Goal: Task Accomplishment & Management: Complete application form

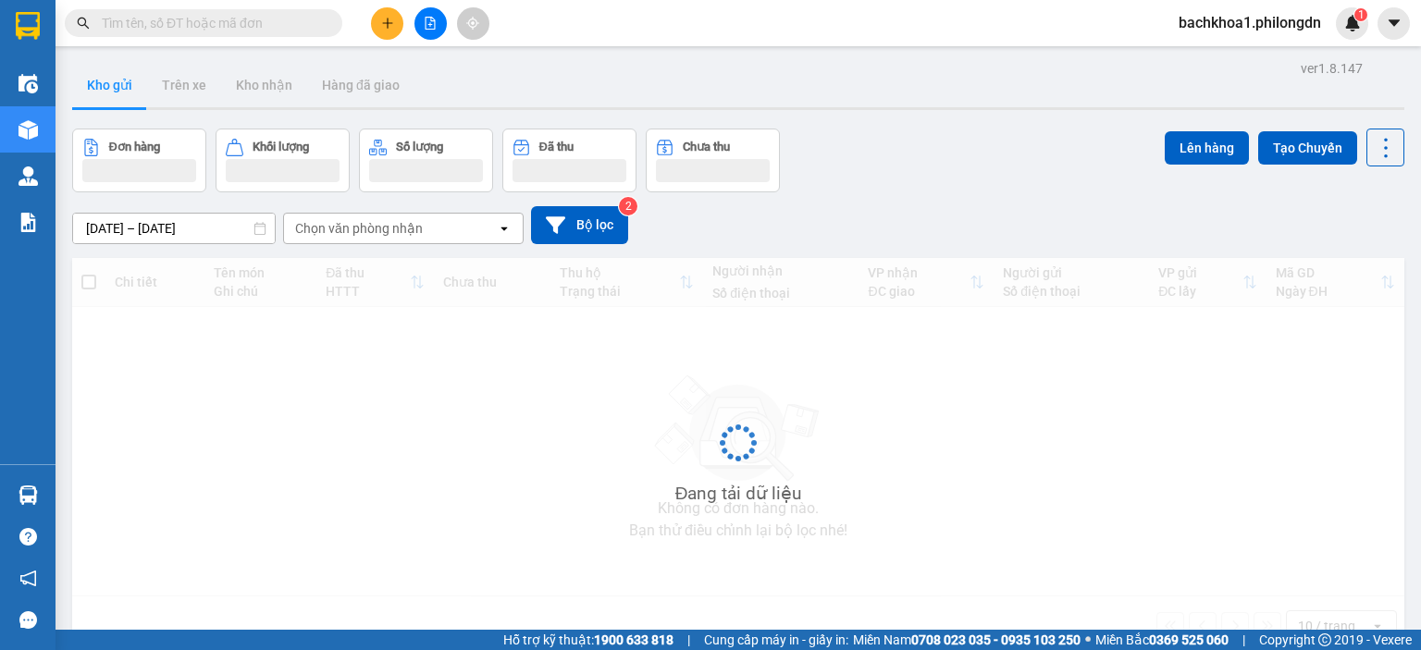
click at [189, 24] on input "text" at bounding box center [211, 23] width 218 height 20
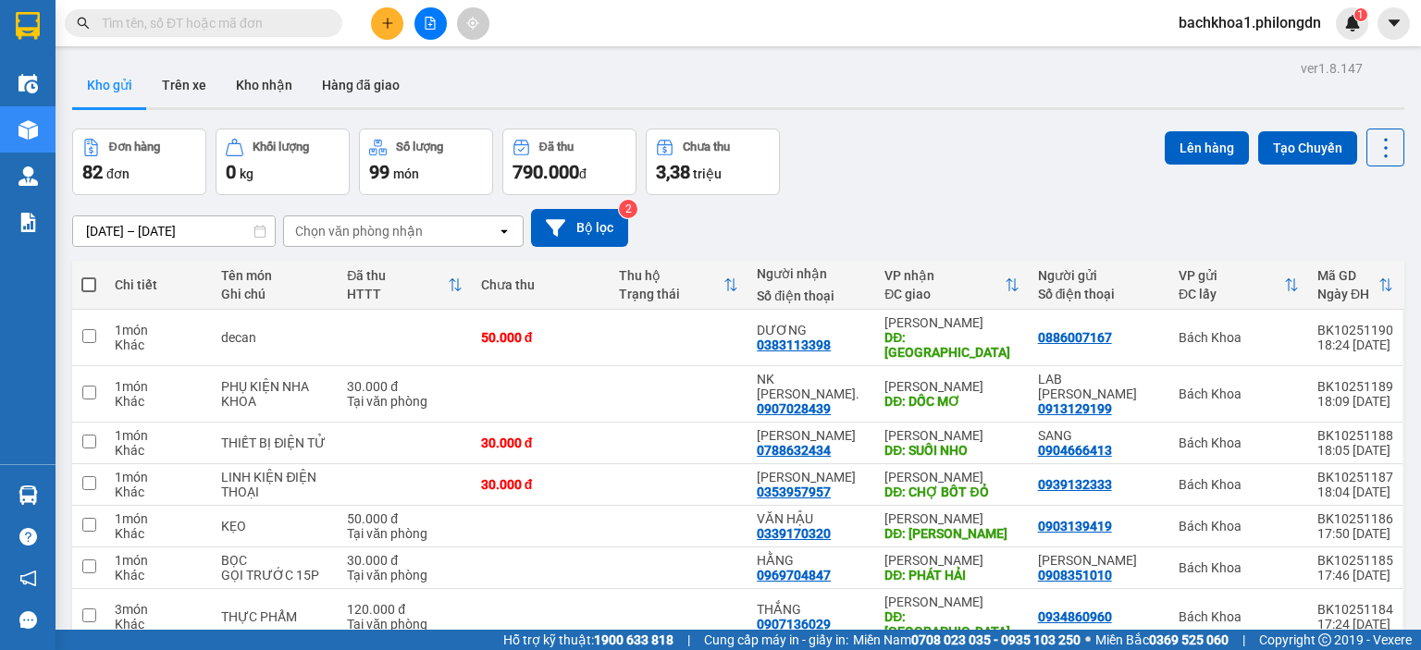
paste input "0969938003"
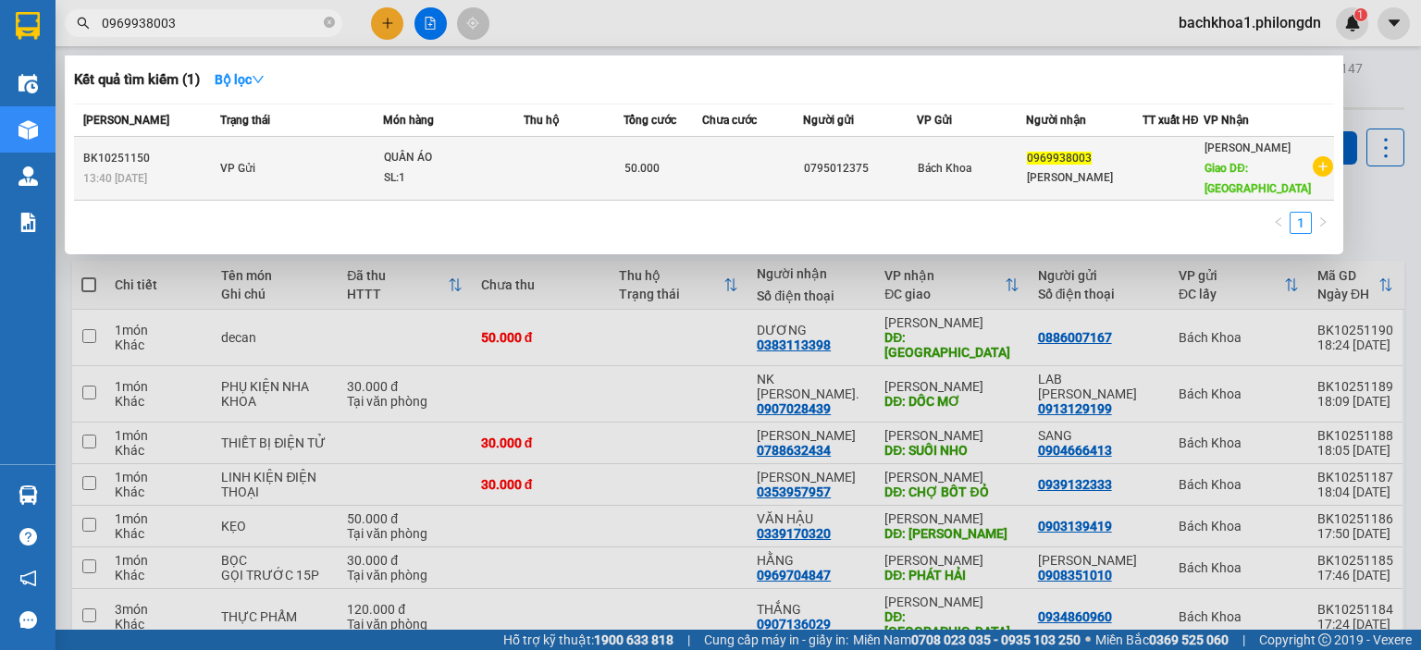
type input "0969938003"
drag, startPoint x: 1042, startPoint y: 160, endPoint x: 1105, endPoint y: 157, distance: 63.0
click at [1105, 157] on div "0969938003" at bounding box center [1084, 158] width 115 height 19
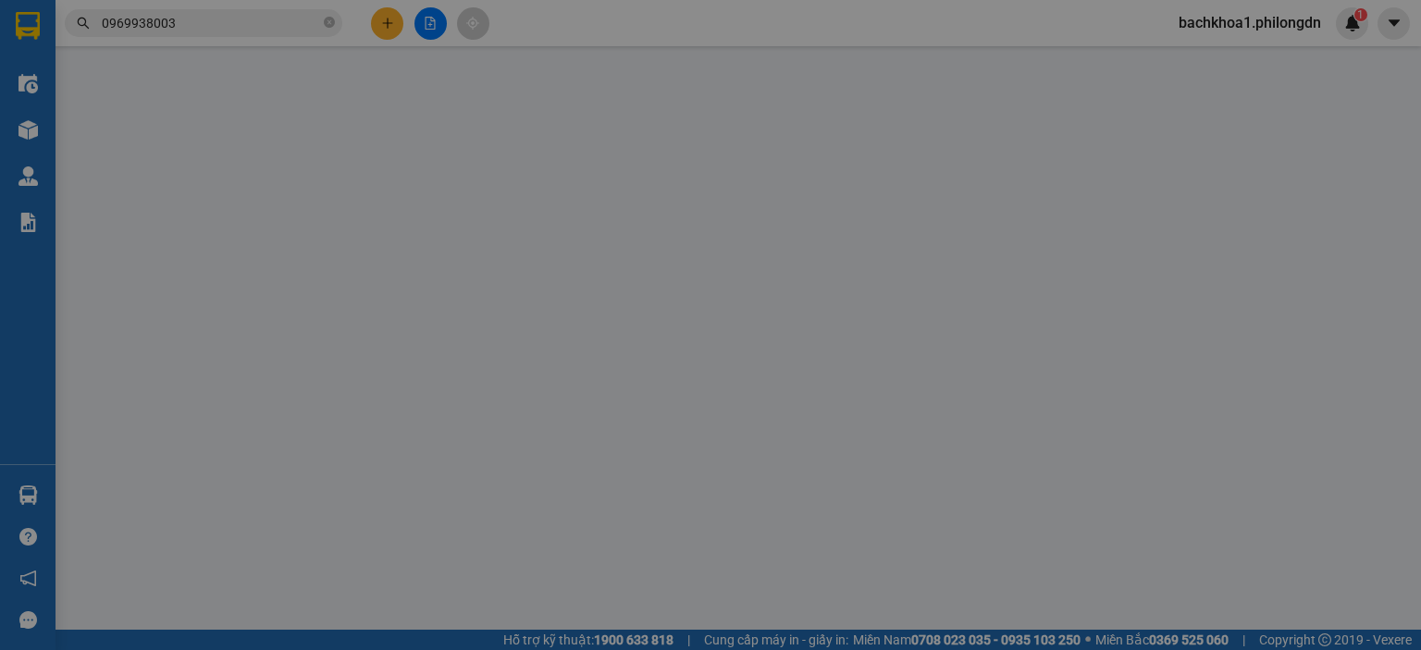
type input "0795012375"
type input "0969938003"
type input "[PERSON_NAME]"
type input "BÌNH LỘC"
type input "50.000"
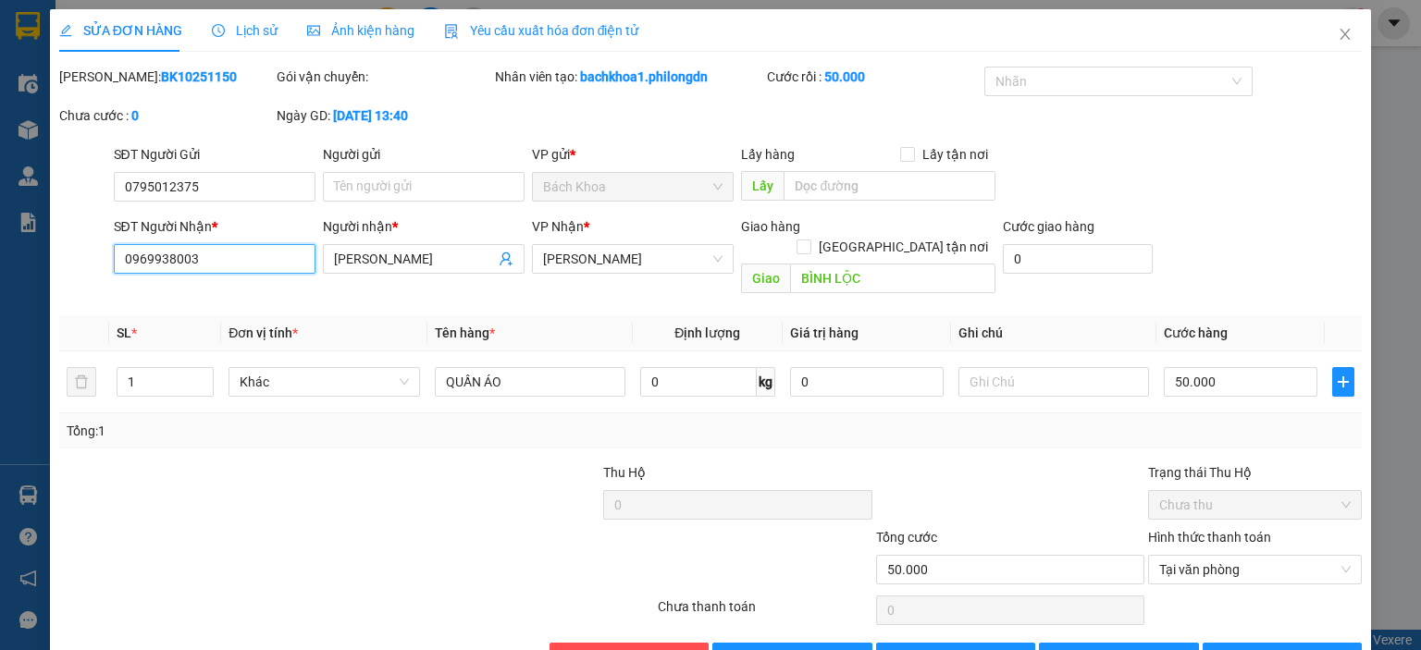
click at [163, 262] on input "0969938003" at bounding box center [215, 259] width 202 height 30
click at [1337, 37] on icon "close" at bounding box center [1344, 34] width 15 height 15
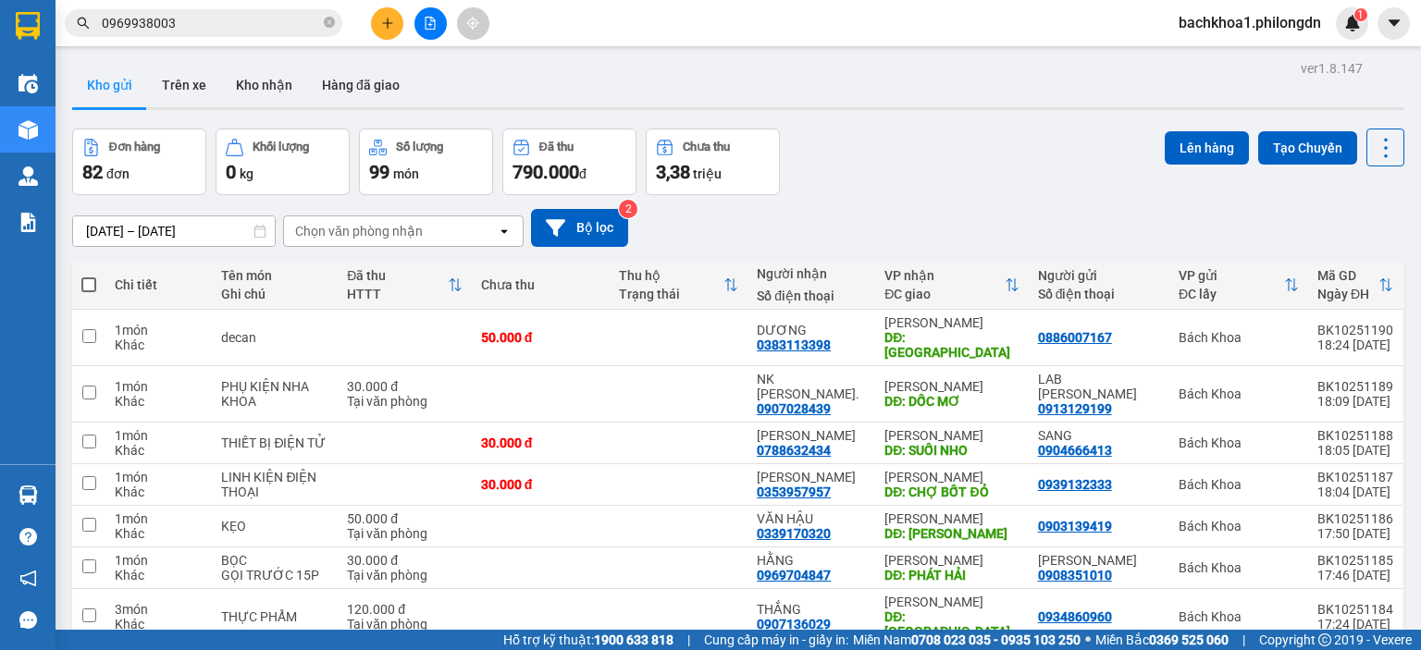
click at [211, 21] on input "0969938003" at bounding box center [211, 23] width 218 height 20
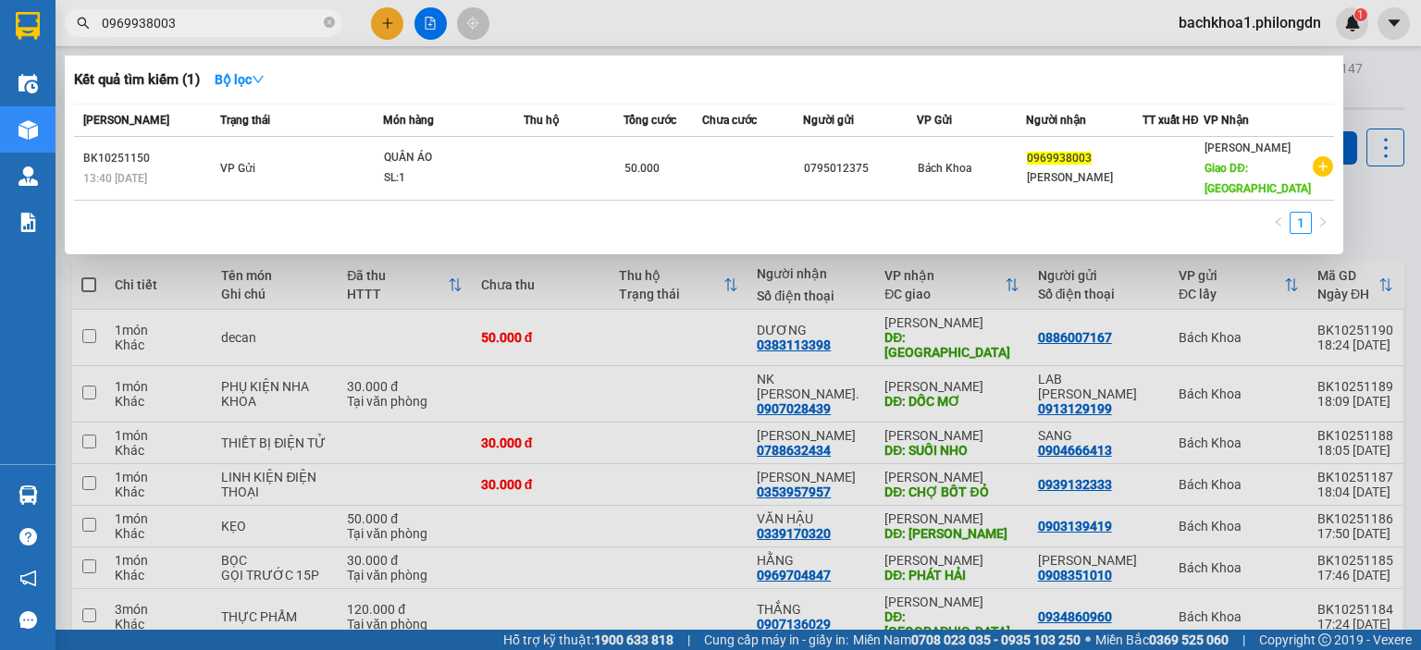
click at [321, 23] on span "0969938003" at bounding box center [203, 23] width 277 height 28
drag, startPoint x: 256, startPoint y: 21, endPoint x: 269, endPoint y: 18, distance: 13.5
click at [245, 18] on input "0969938003" at bounding box center [211, 23] width 218 height 20
drag, startPoint x: 328, startPoint y: 25, endPoint x: 270, endPoint y: 23, distance: 58.3
click at [327, 25] on icon "close-circle" at bounding box center [329, 22] width 11 height 11
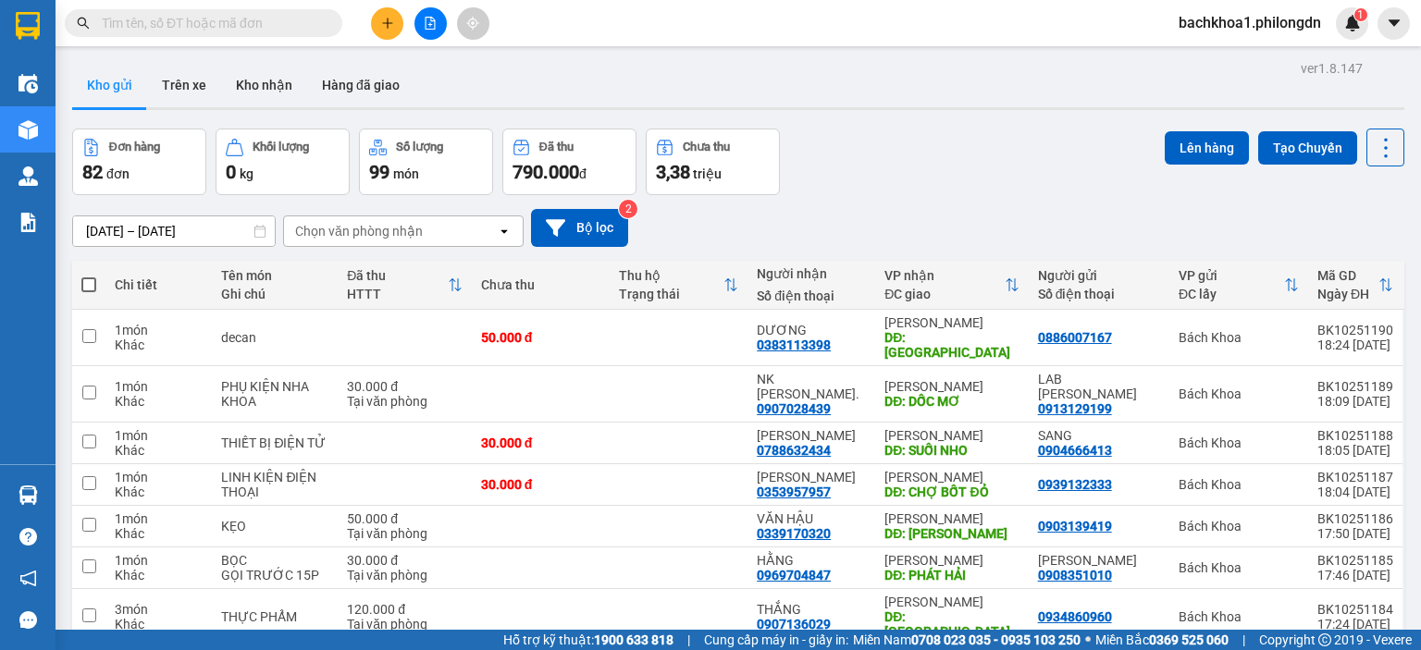
paste input "0395054300"
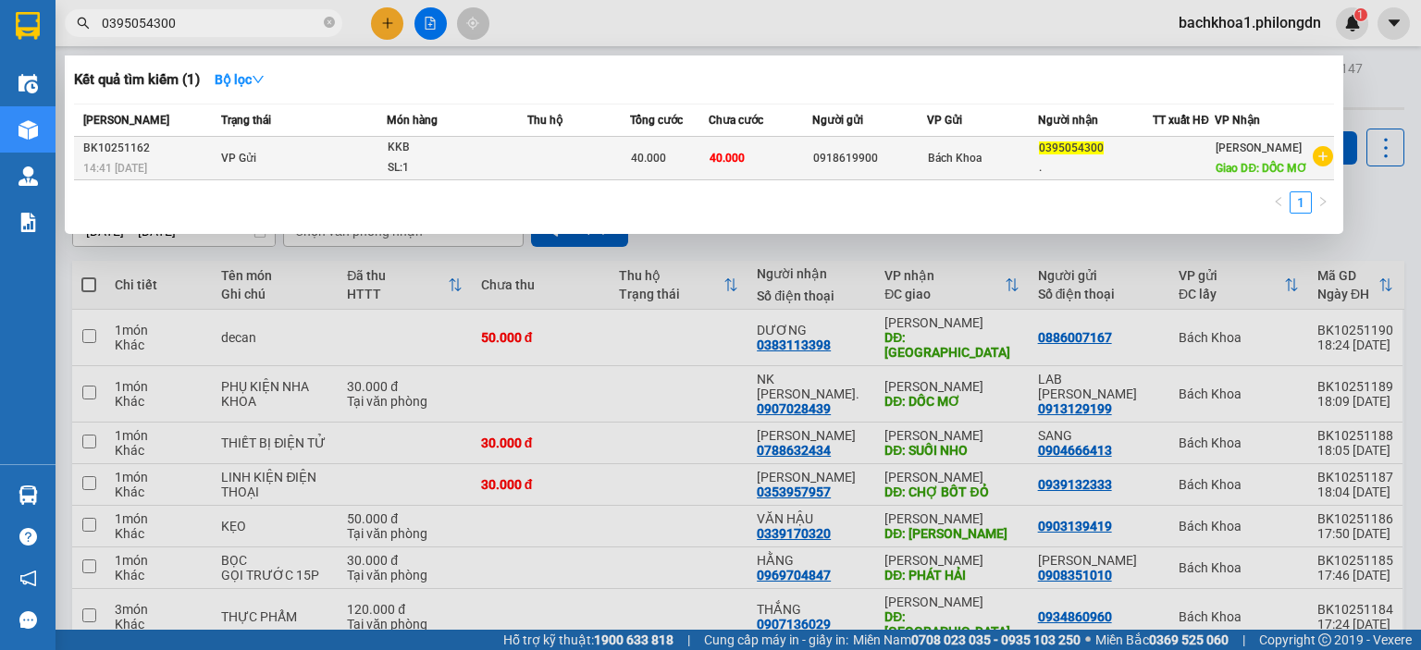
type input "0395054300"
drag, startPoint x: 814, startPoint y: 167, endPoint x: 881, endPoint y: 169, distance: 66.6
click at [881, 168] on div "0918619900" at bounding box center [869, 158] width 113 height 19
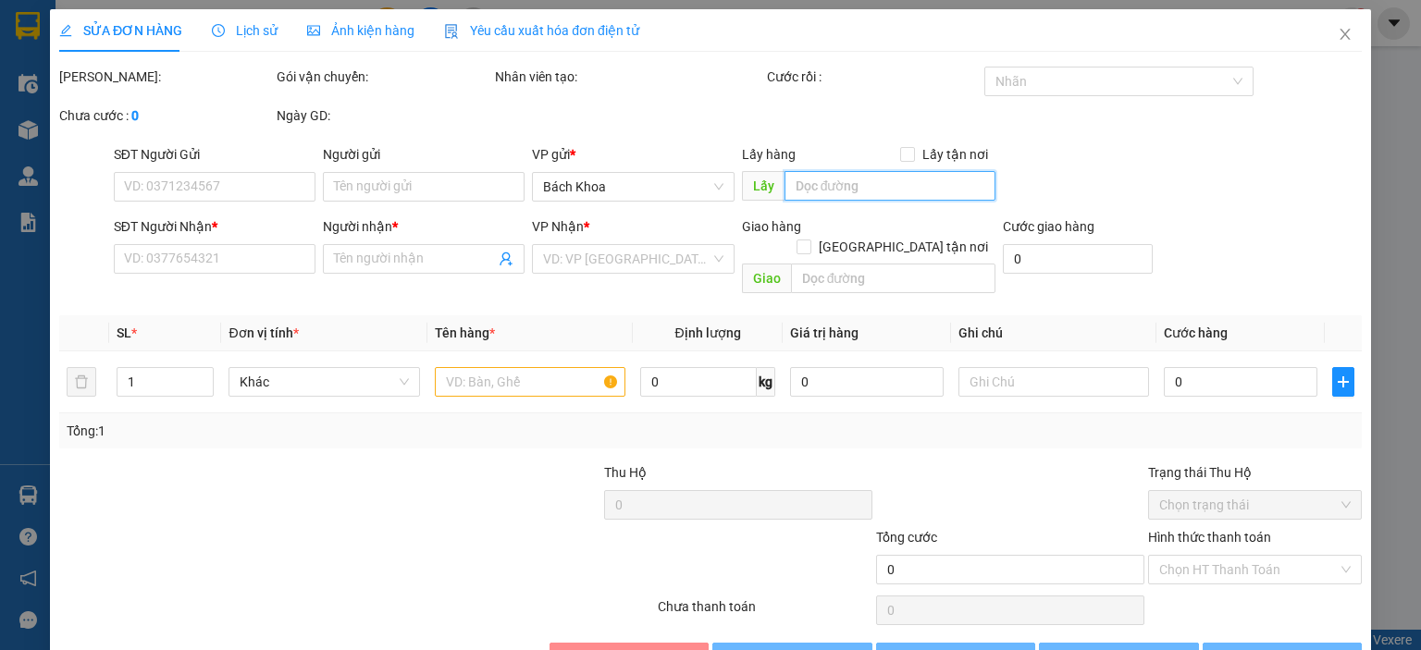
type input "0918619900"
type input "0395054300"
type input "."
type input "DỐC MƠ"
type input "40.000"
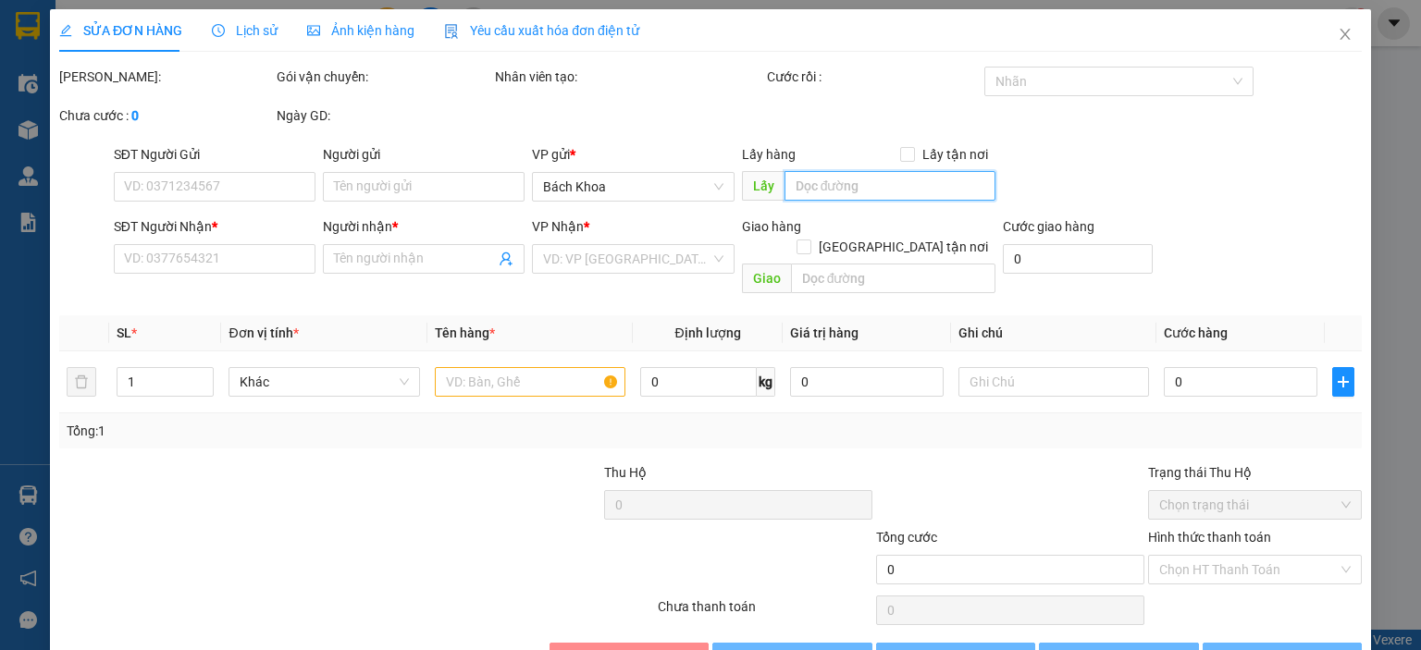
type input "40.000"
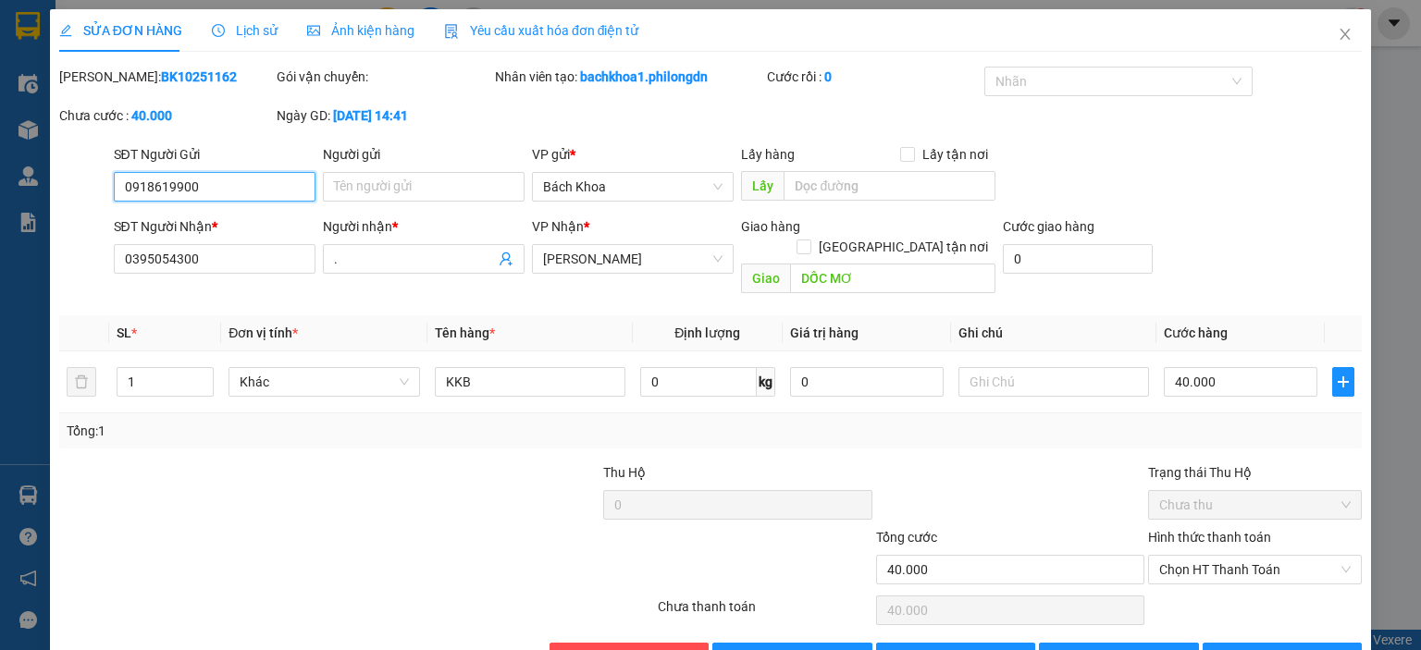
drag, startPoint x: 881, startPoint y: 169, endPoint x: 170, endPoint y: 192, distance: 710.7
click at [170, 192] on input "0918619900" at bounding box center [215, 187] width 202 height 30
click at [371, 527] on div at bounding box center [247, 559] width 381 height 65
click at [1340, 37] on icon "close" at bounding box center [1345, 34] width 10 height 11
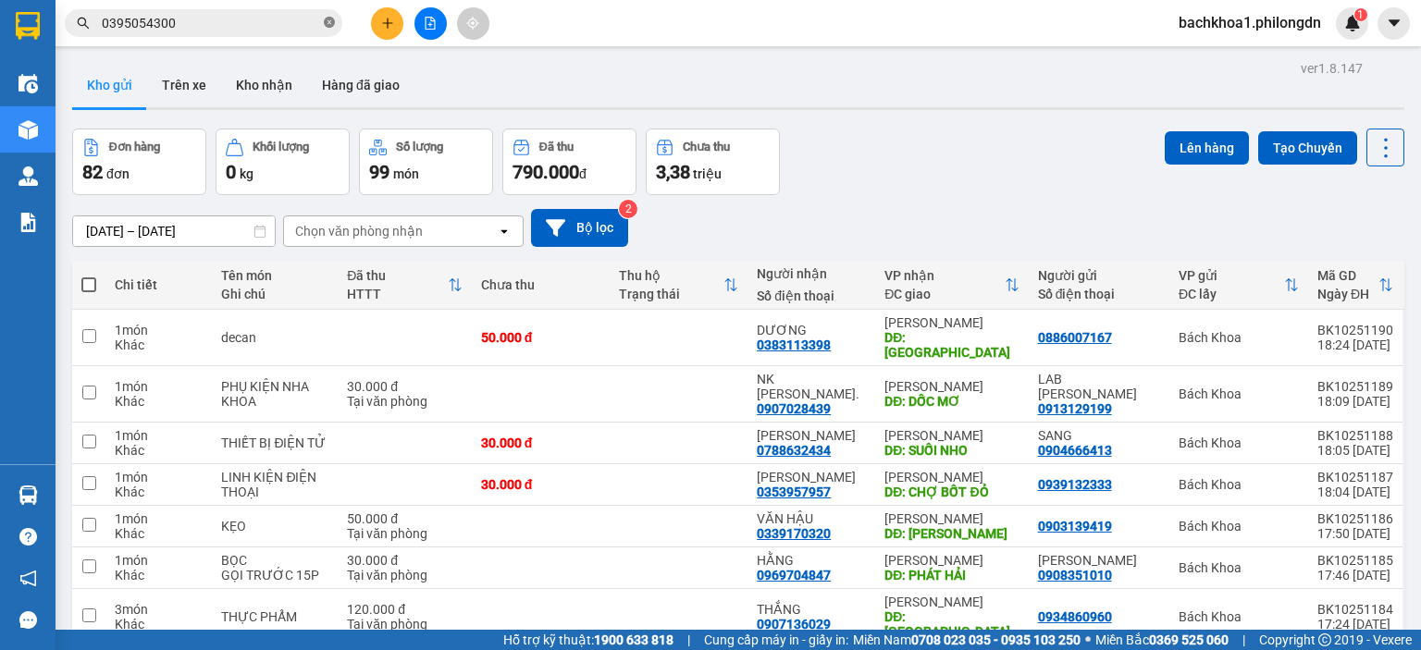
click at [328, 24] on icon "close-circle" at bounding box center [329, 22] width 11 height 11
paste input "0966935695"
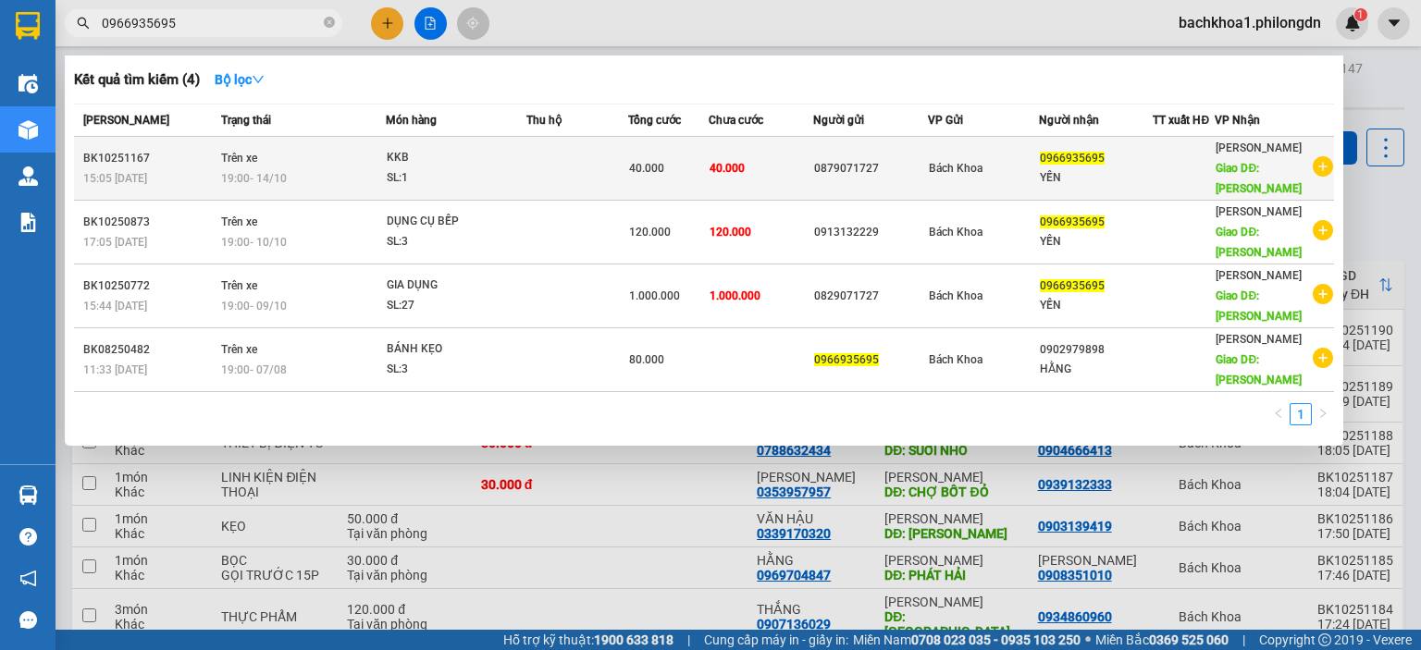
type input "0966935695"
click at [872, 166] on div "0879071727" at bounding box center [870, 168] width 113 height 19
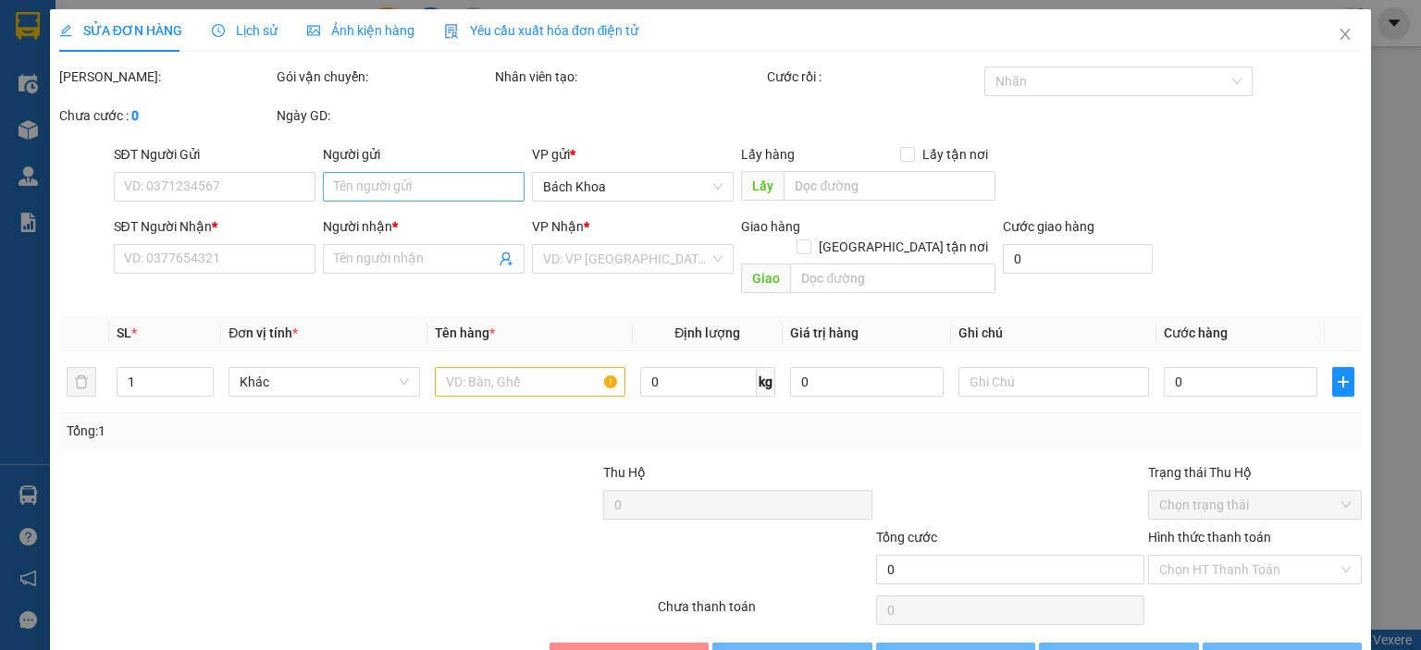
type input "0879071727"
type input "0966935695"
type input "YẾN"
type input "[PERSON_NAME]"
type input "40.000"
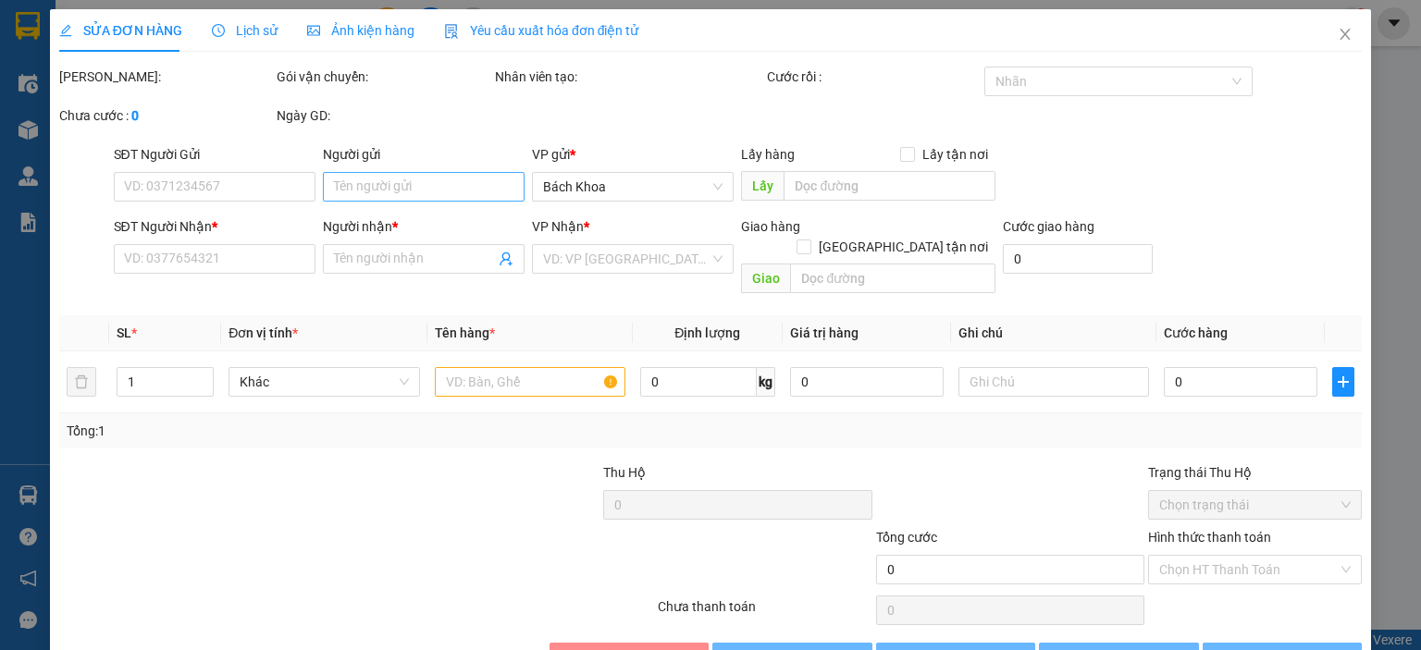
type input "40.000"
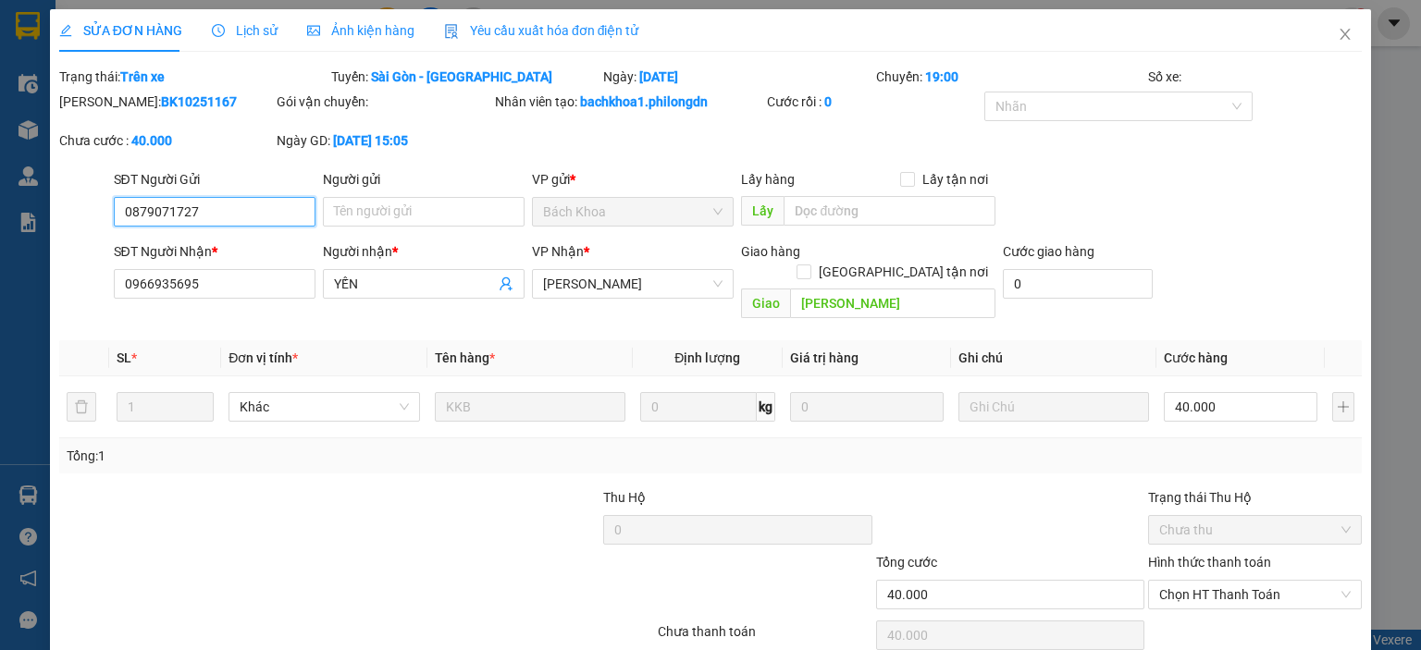
click at [176, 208] on input "0879071727" at bounding box center [215, 212] width 202 height 30
click at [1337, 28] on icon "close" at bounding box center [1344, 34] width 15 height 15
